Goal: Information Seeking & Learning: Learn about a topic

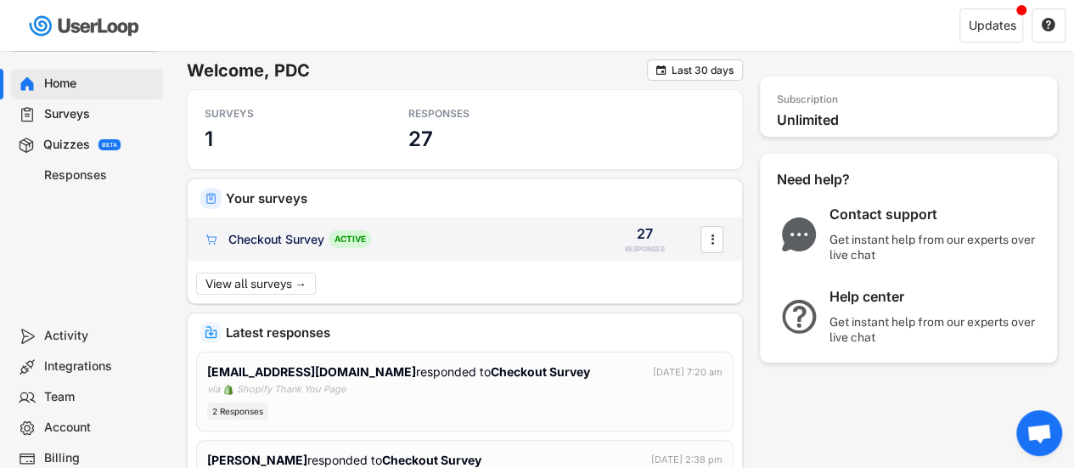
click at [236, 237] on div "Checkout Survey" at bounding box center [276, 239] width 96 height 17
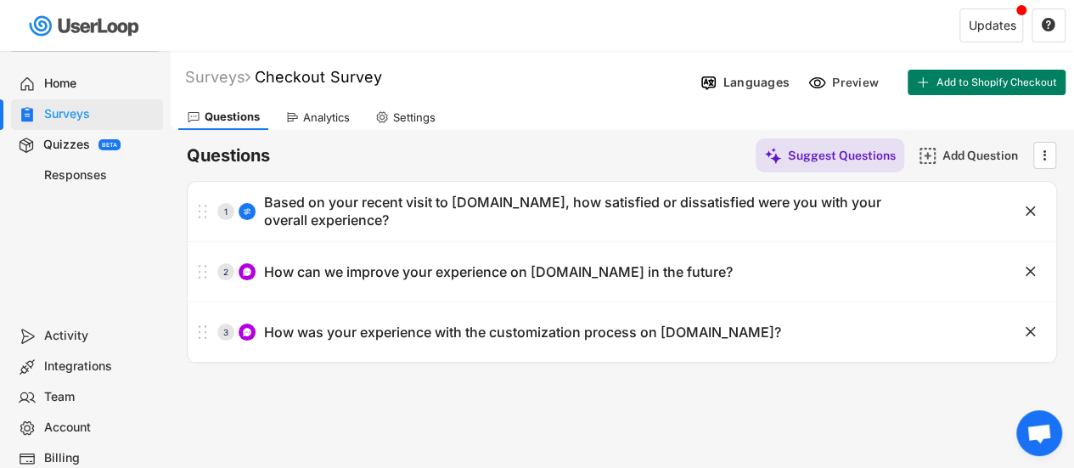
click at [328, 108] on div "Analytics" at bounding box center [318, 116] width 82 height 25
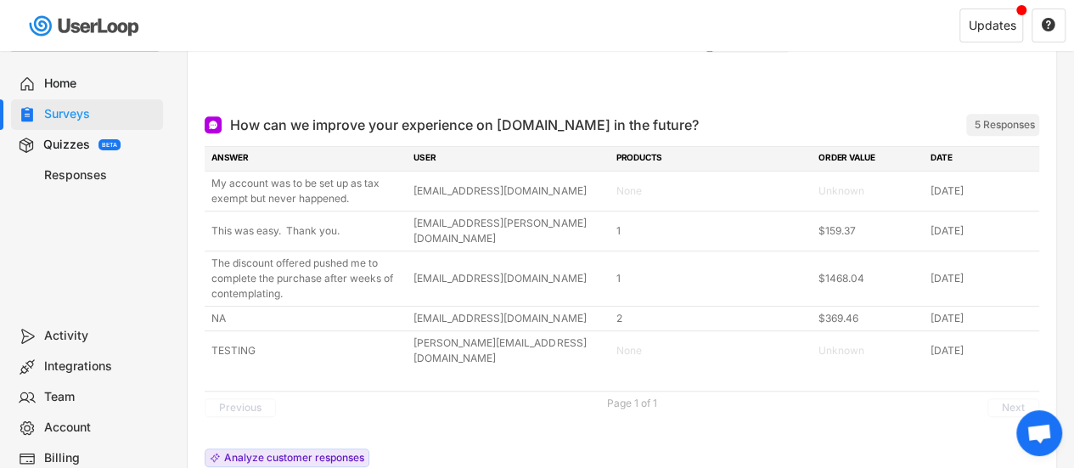
scroll to position [425, 0]
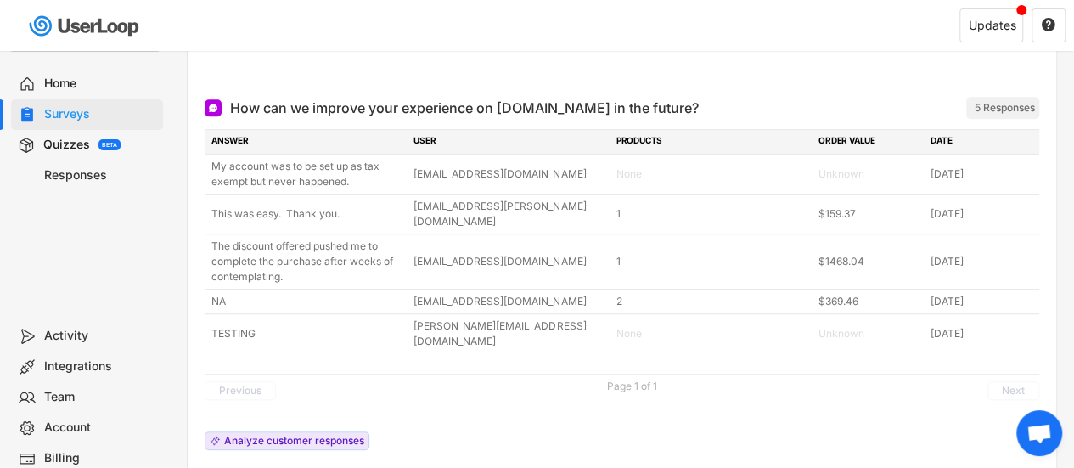
click at [79, 183] on div "Responses" at bounding box center [100, 175] width 112 height 16
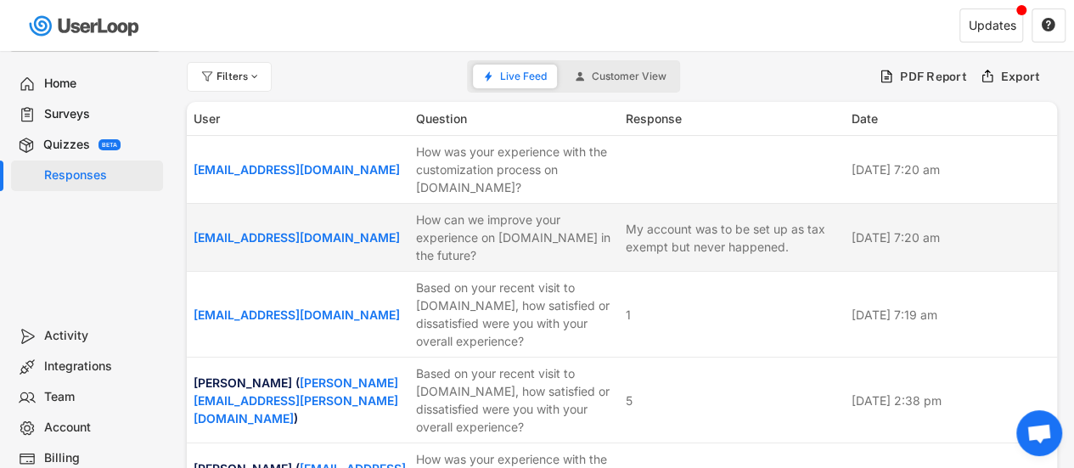
scroll to position [1, 0]
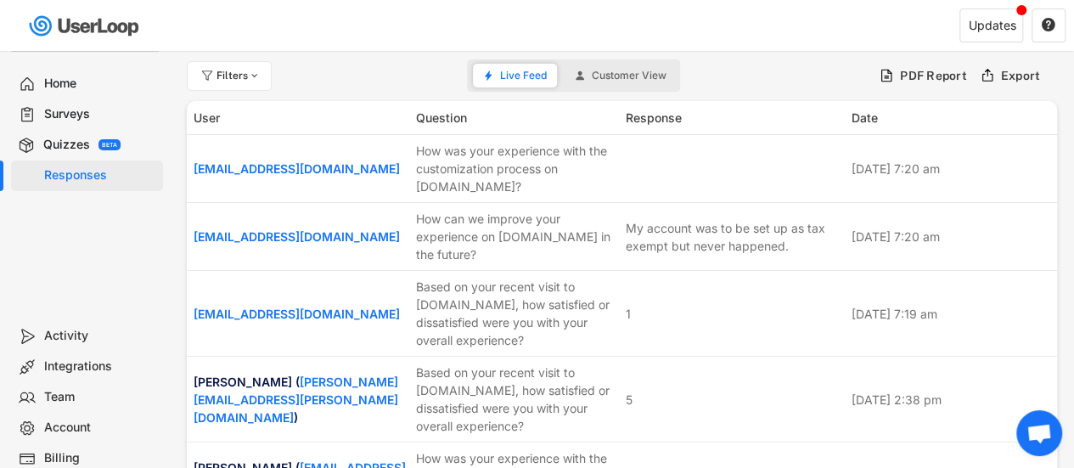
select select ""PLACEHOLDER_1427118222253""
select select
